Goal: Task Accomplishment & Management: Use online tool/utility

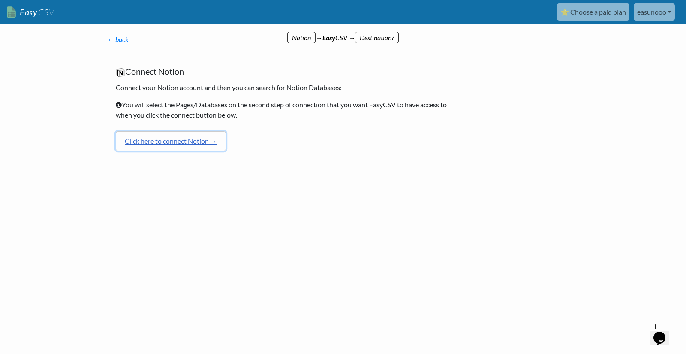
click at [226, 151] on link "Click here to connect Notion →" at bounding box center [171, 141] width 110 height 20
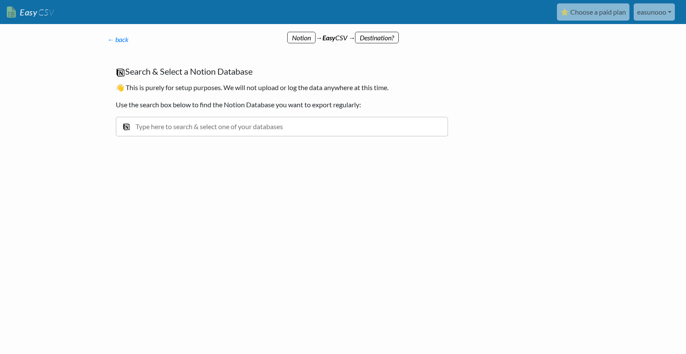
click at [457, 162] on div "← back Thanks for signing up! Set up your Import Flow and Upload Page in 1 minu…" at bounding box center [282, 94] width 366 height 136
click at [328, 41] on p "← back Thanks for signing up! Set up your Import Flow and Upload Page in 1 minu…" at bounding box center [281, 39] width 349 height 10
click at [384, 39] on p "← back Thanks for signing up! Set up your Import Flow and Upload Page in 1 minu…" at bounding box center [281, 39] width 349 height 10
click at [275, 45] on p "← back Thanks for signing up! Set up your Import Flow and Upload Page in 1 minu…" at bounding box center [281, 39] width 349 height 10
drag, startPoint x: 196, startPoint y: 197, endPoint x: 394, endPoint y: 200, distance: 197.6
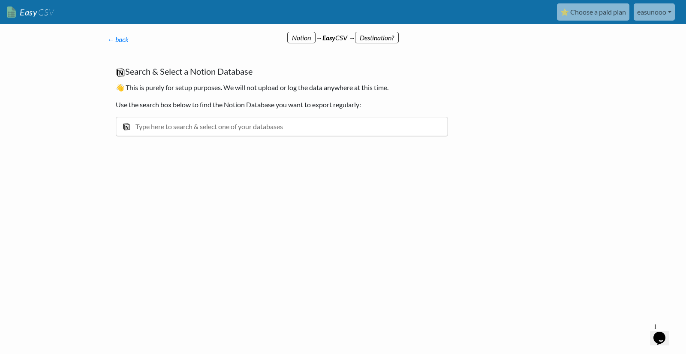
click at [394, 136] on input "text" at bounding box center [282, 127] width 332 height 20
click at [522, 123] on div "← back Thanks for signing up! Set up your Import Flow and Upload Page in 1 minu…" at bounding box center [343, 126] width 489 height 166
click at [275, 136] on input "text" at bounding box center [282, 127] width 332 height 20
click at [272, 136] on input "text" at bounding box center [282, 127] width 332 height 20
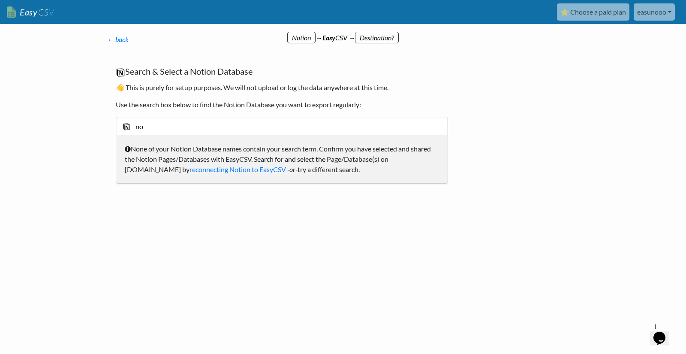
type input "n"
type input "NotionTest"
drag, startPoint x: 380, startPoint y: 39, endPoint x: 373, endPoint y: 41, distance: 7.0
click at [380, 39] on p "← back Thanks for signing up! Set up your Import Flow and Upload Page in 1 minu…" at bounding box center [281, 39] width 349 height 10
click at [110, 43] on link "← back" at bounding box center [117, 39] width 21 height 8
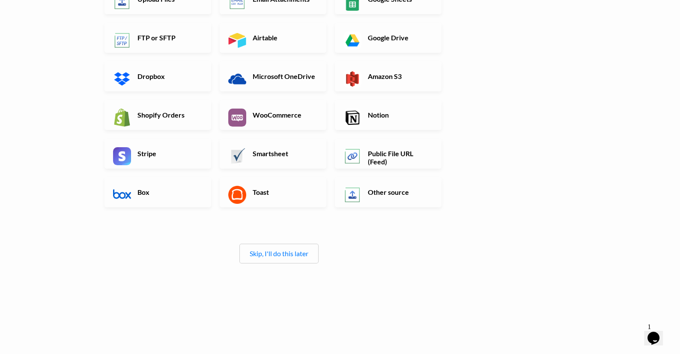
scroll to position [171, 0]
click at [287, 257] on link "Skip, I'll do this later" at bounding box center [279, 253] width 59 height 8
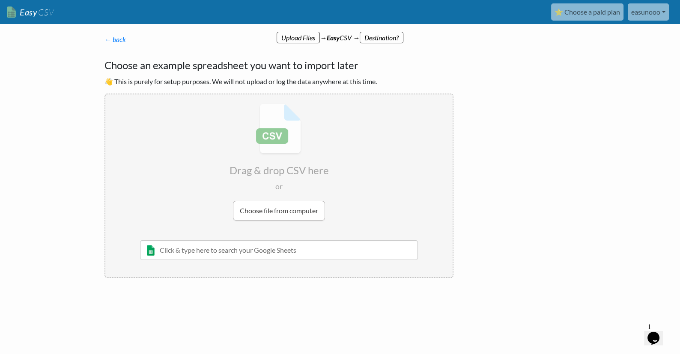
scroll to position [0, 0]
click at [394, 37] on div "← back Thanks for signing up! Set up your Import Flow and Upload Page in 1 minu…" at bounding box center [279, 156] width 366 height 261
click at [296, 39] on div "← back Thanks for signing up! Set up your Import Flow and Upload Page in 1 minu…" at bounding box center [279, 156] width 366 height 261
click at [126, 43] on link "← back" at bounding box center [115, 39] width 21 height 8
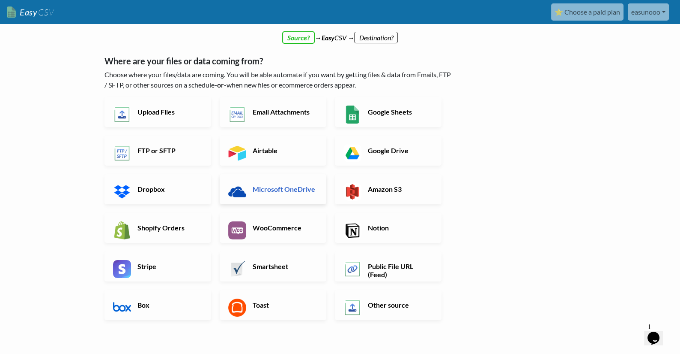
scroll to position [69, 0]
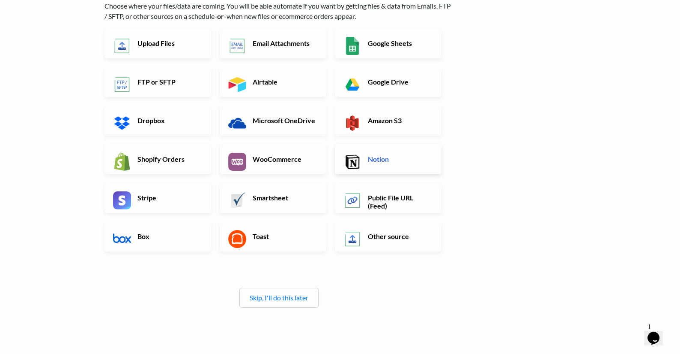
click at [363, 174] on link "Notion" at bounding box center [388, 159] width 107 height 30
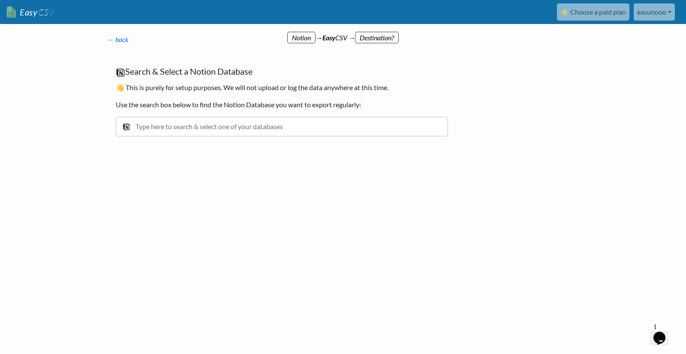
click at [276, 136] on input "text" at bounding box center [282, 127] width 332 height 20
type input "T"
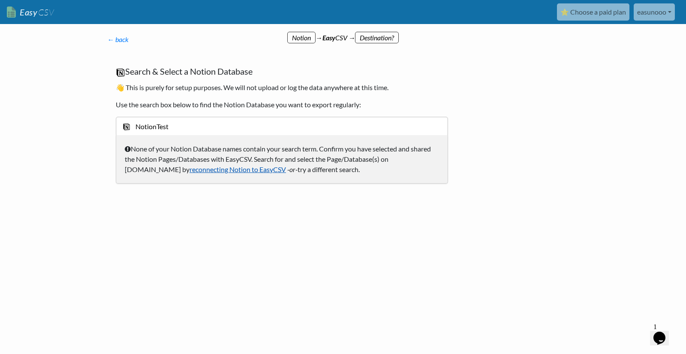
type input "NotionTest"
click at [286, 173] on link "reconnecting Notion to EasyCSV" at bounding box center [237, 169] width 96 height 8
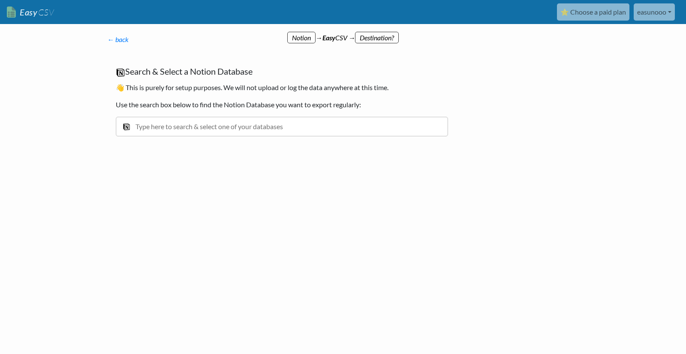
click at [342, 110] on p "Use the search box below to find the Notion Database you want to export regular…" at bounding box center [282, 104] width 332 height 10
click at [330, 136] on input "text" at bounding box center [282, 127] width 332 height 20
type input "NotionTest"
click at [228, 155] on li "NotionTest" at bounding box center [281, 145] width 331 height 20
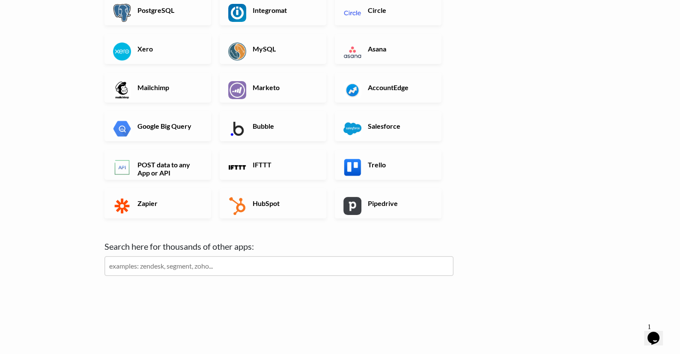
scroll to position [343, 0]
click at [341, 268] on input "text" at bounding box center [279, 266] width 349 height 20
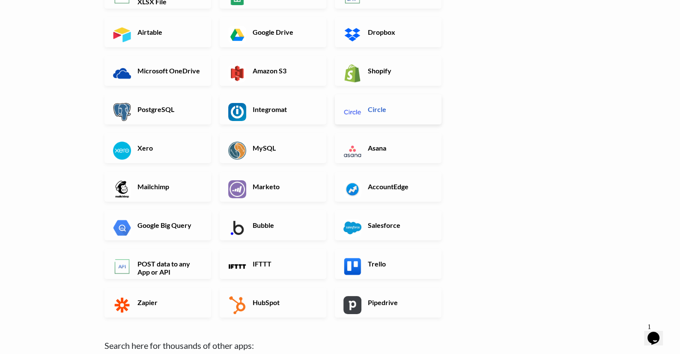
scroll to position [69, 0]
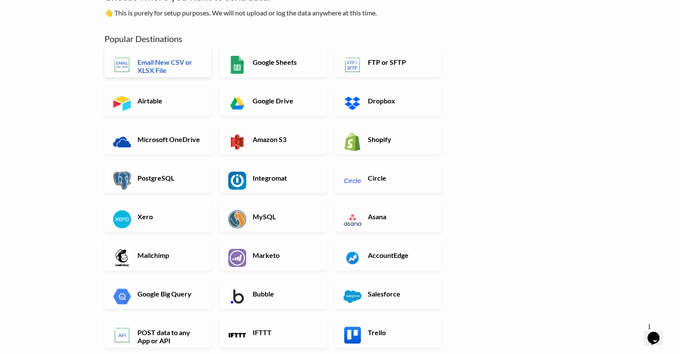
click at [198, 74] on h6 "Email New CSV or XLSX File" at bounding box center [168, 66] width 67 height 16
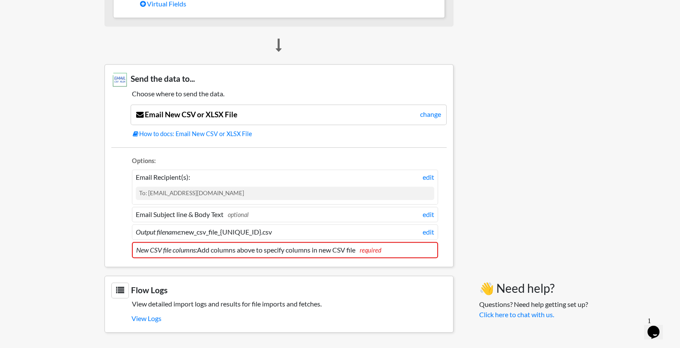
scroll to position [831, 0]
click at [167, 300] on h5 "View detailed import logs and results for file imports and fetches." at bounding box center [279, 304] width 336 height 8
click at [156, 316] on link "View Logs" at bounding box center [289, 319] width 315 height 15
